Goal: Check status: Check status

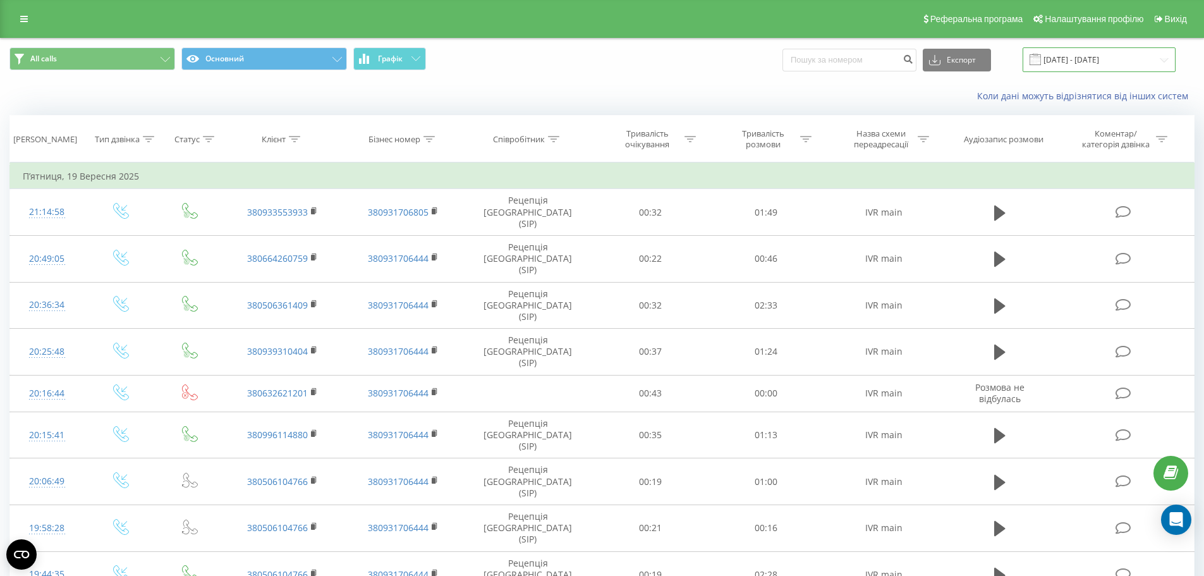
click at [1094, 68] on input "[DATE] - [DATE]" at bounding box center [1099, 59] width 153 height 25
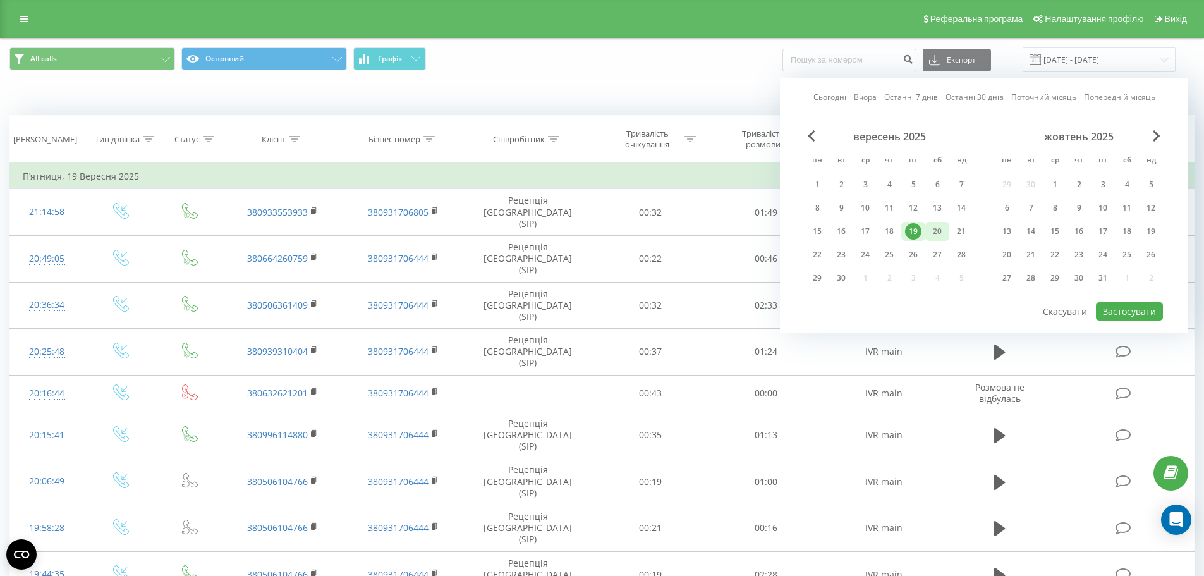
click at [935, 233] on div "20" at bounding box center [937, 231] width 16 height 16
click at [1111, 314] on button "Застосувати" at bounding box center [1129, 311] width 67 height 18
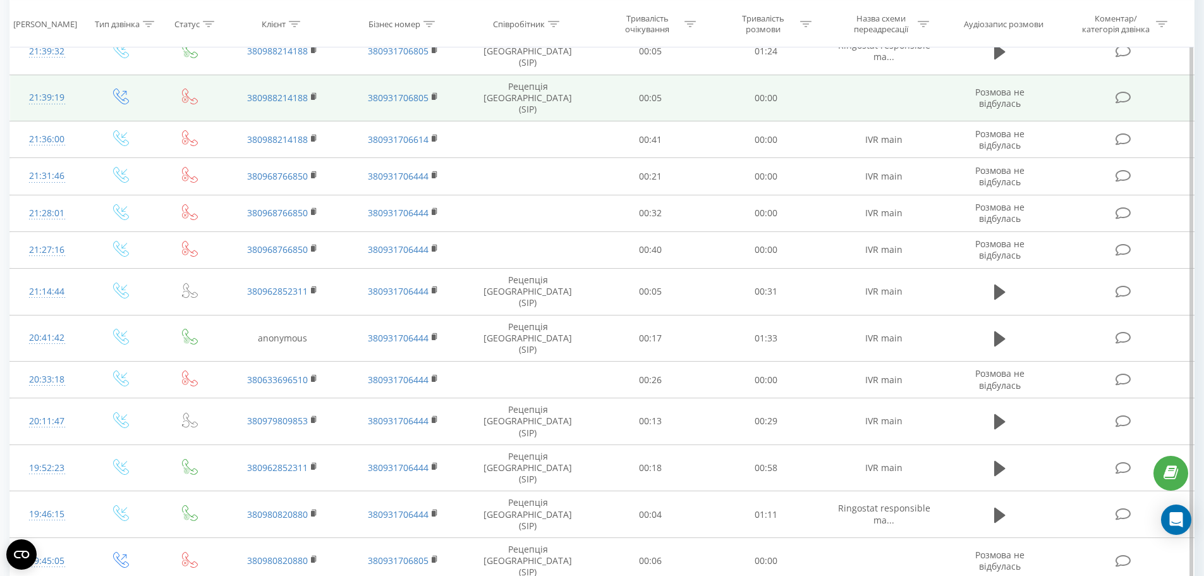
scroll to position [379, 0]
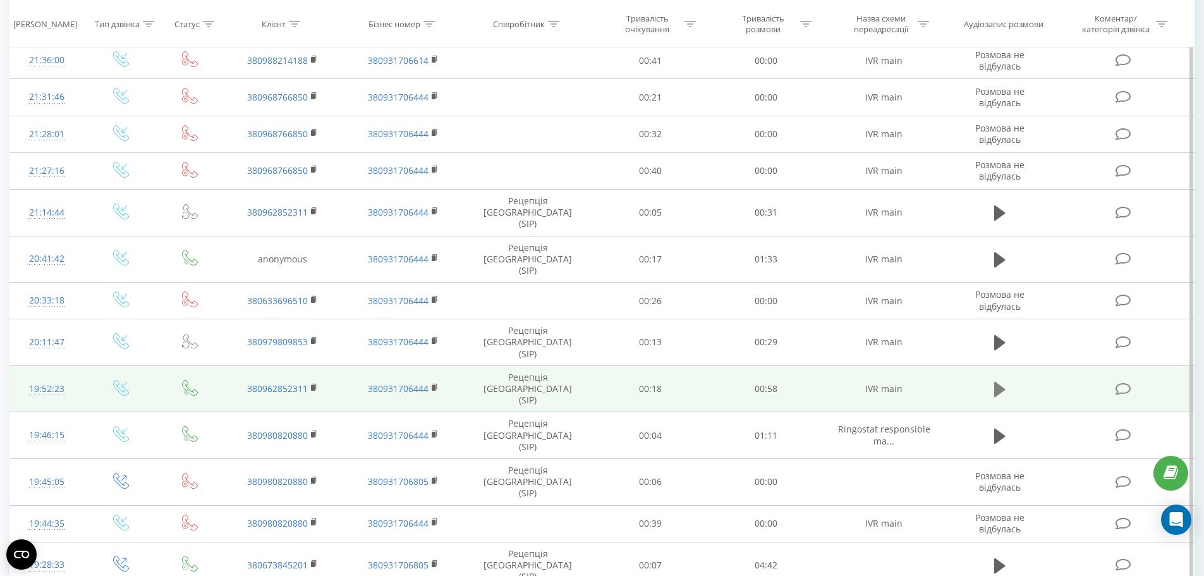
click at [1001, 382] on icon at bounding box center [1000, 389] width 11 height 15
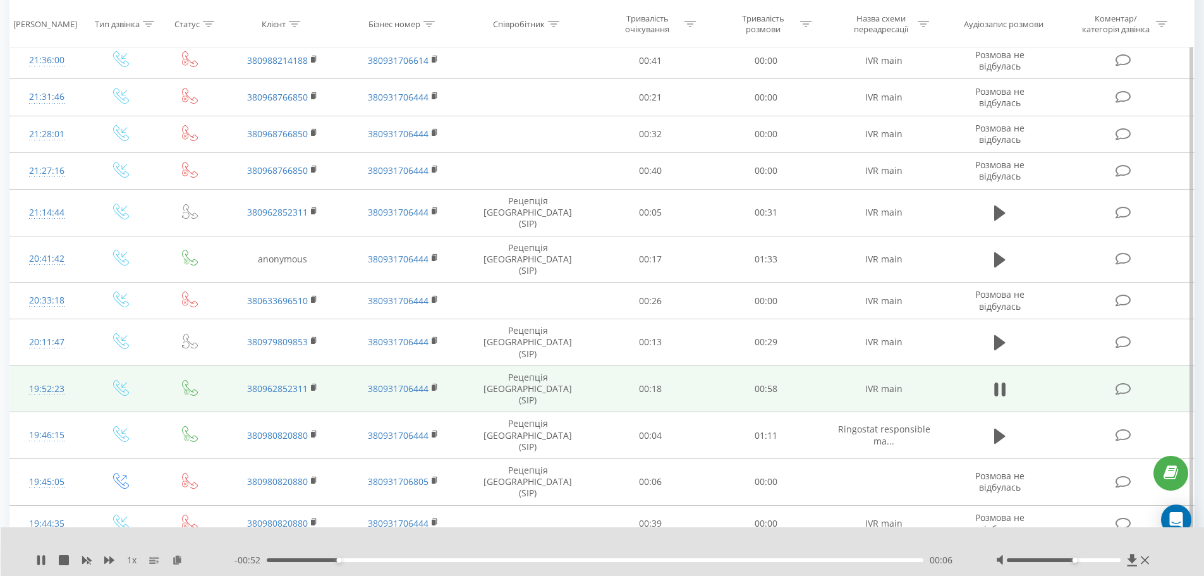
drag, startPoint x: 1068, startPoint y: 560, endPoint x: 1076, endPoint y: 559, distance: 7.6
click at [1076, 559] on div at bounding box center [1064, 560] width 114 height 4
drag, startPoint x: 388, startPoint y: 560, endPoint x: 558, endPoint y: 560, distance: 170.1
click at [558, 560] on div "00:26" at bounding box center [596, 560] width 658 height 4
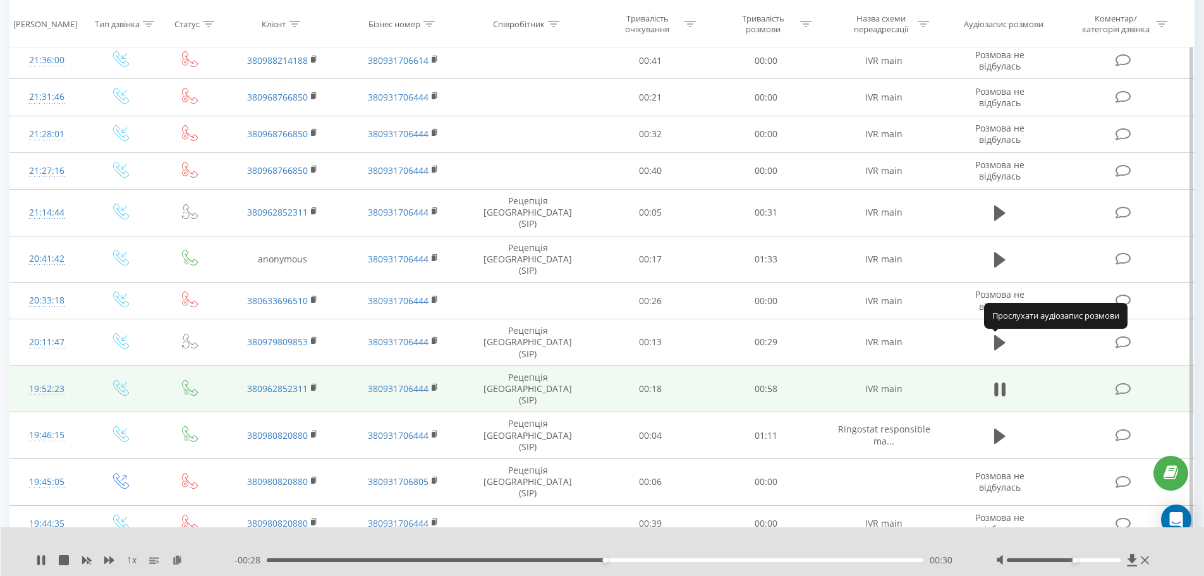
drag, startPoint x: 1005, startPoint y: 344, endPoint x: 828, endPoint y: 453, distance: 208.1
click at [1005, 427] on icon at bounding box center [1000, 436] width 11 height 18
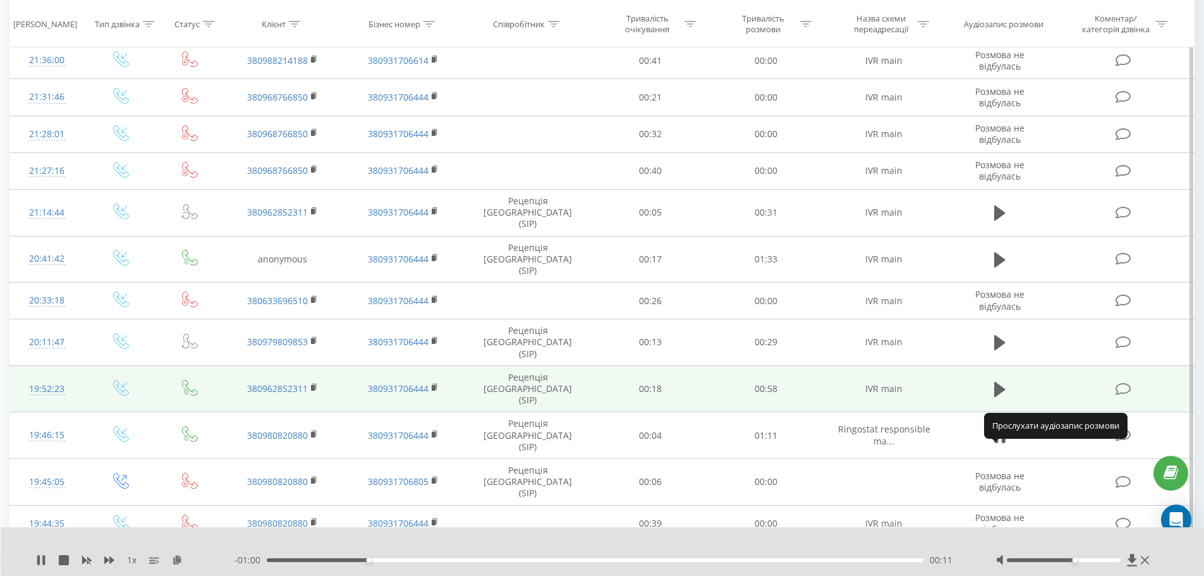
click at [1001, 558] on icon at bounding box center [1000, 565] width 11 height 15
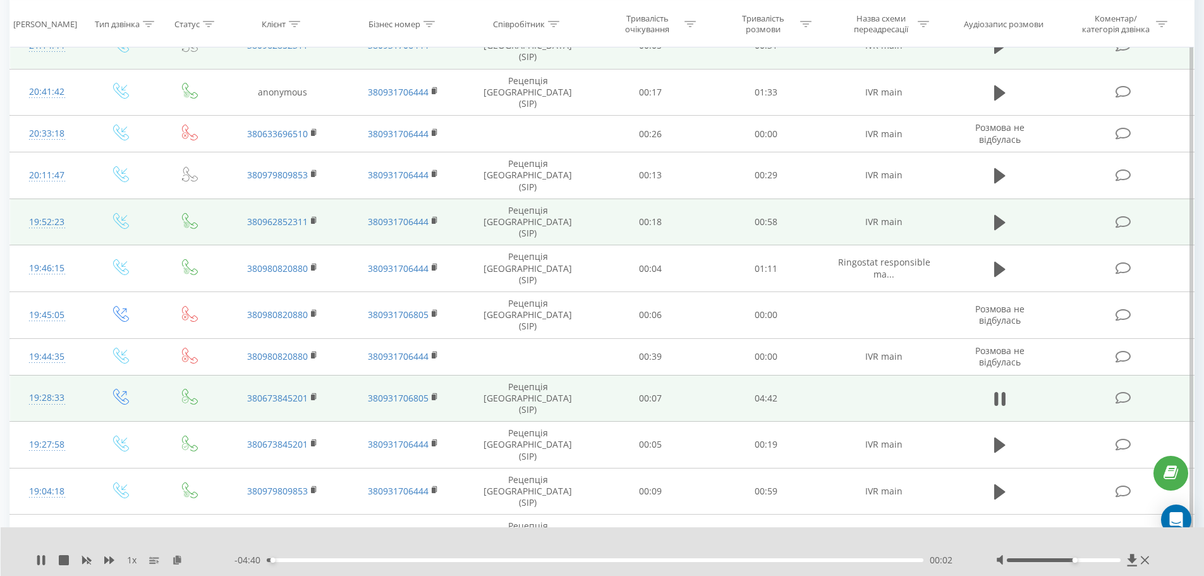
scroll to position [580, 0]
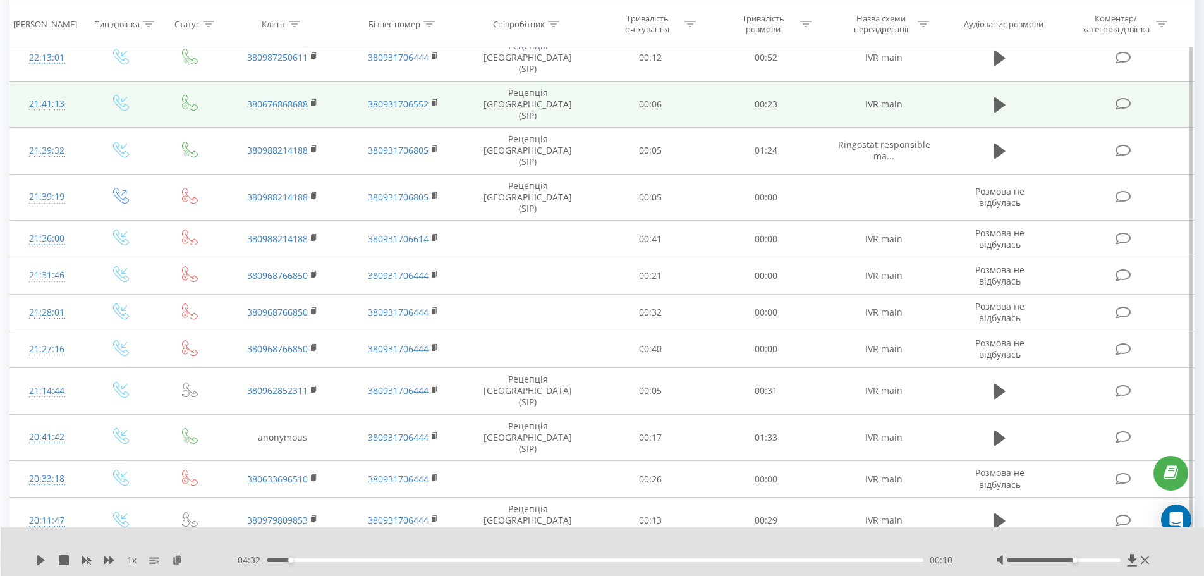
scroll to position [0, 0]
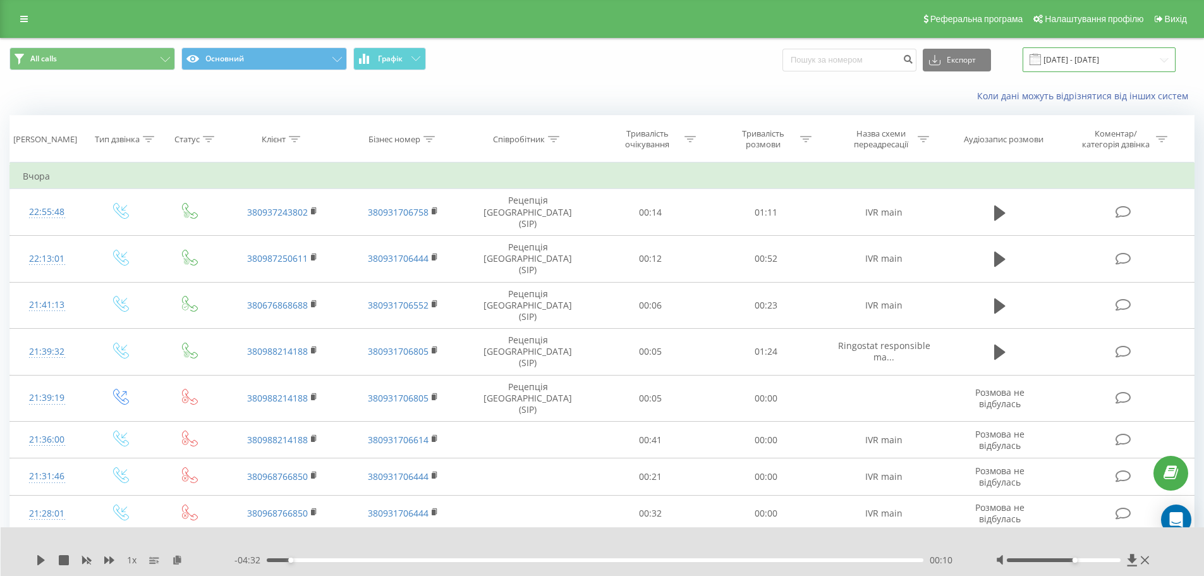
click at [1113, 57] on input "[DATE] - [DATE]" at bounding box center [1099, 59] width 153 height 25
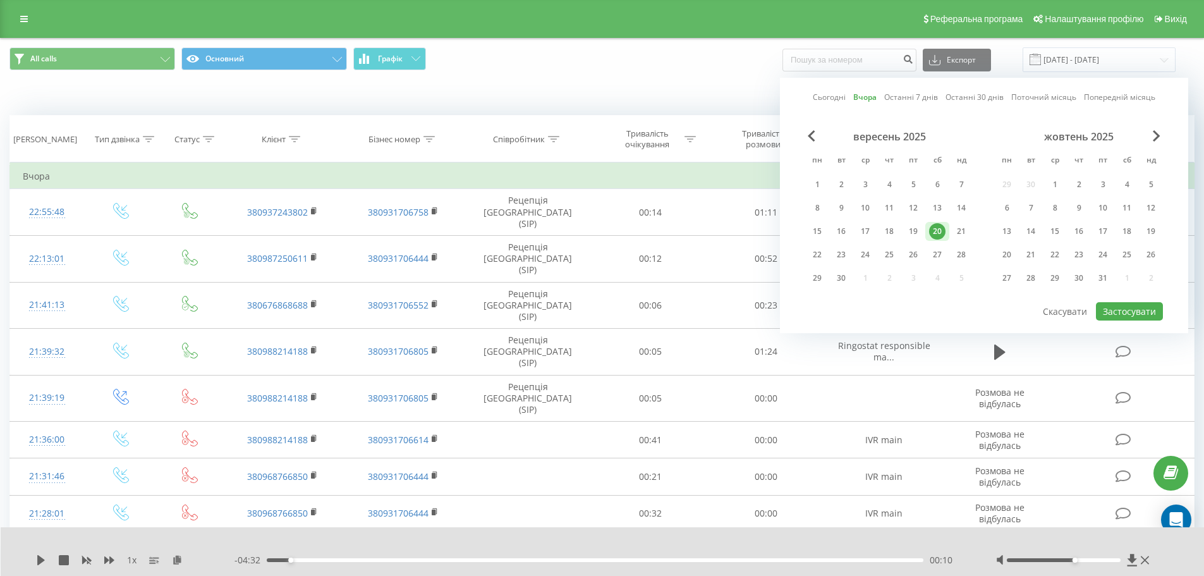
click at [947, 231] on div "20" at bounding box center [938, 231] width 24 height 19
click at [958, 236] on div "21" at bounding box center [961, 231] width 16 height 16
click at [1115, 318] on button "Застосувати" at bounding box center [1129, 311] width 67 height 18
type input "[DATE] - [DATE]"
